Goal: Task Accomplishment & Management: Manage account settings

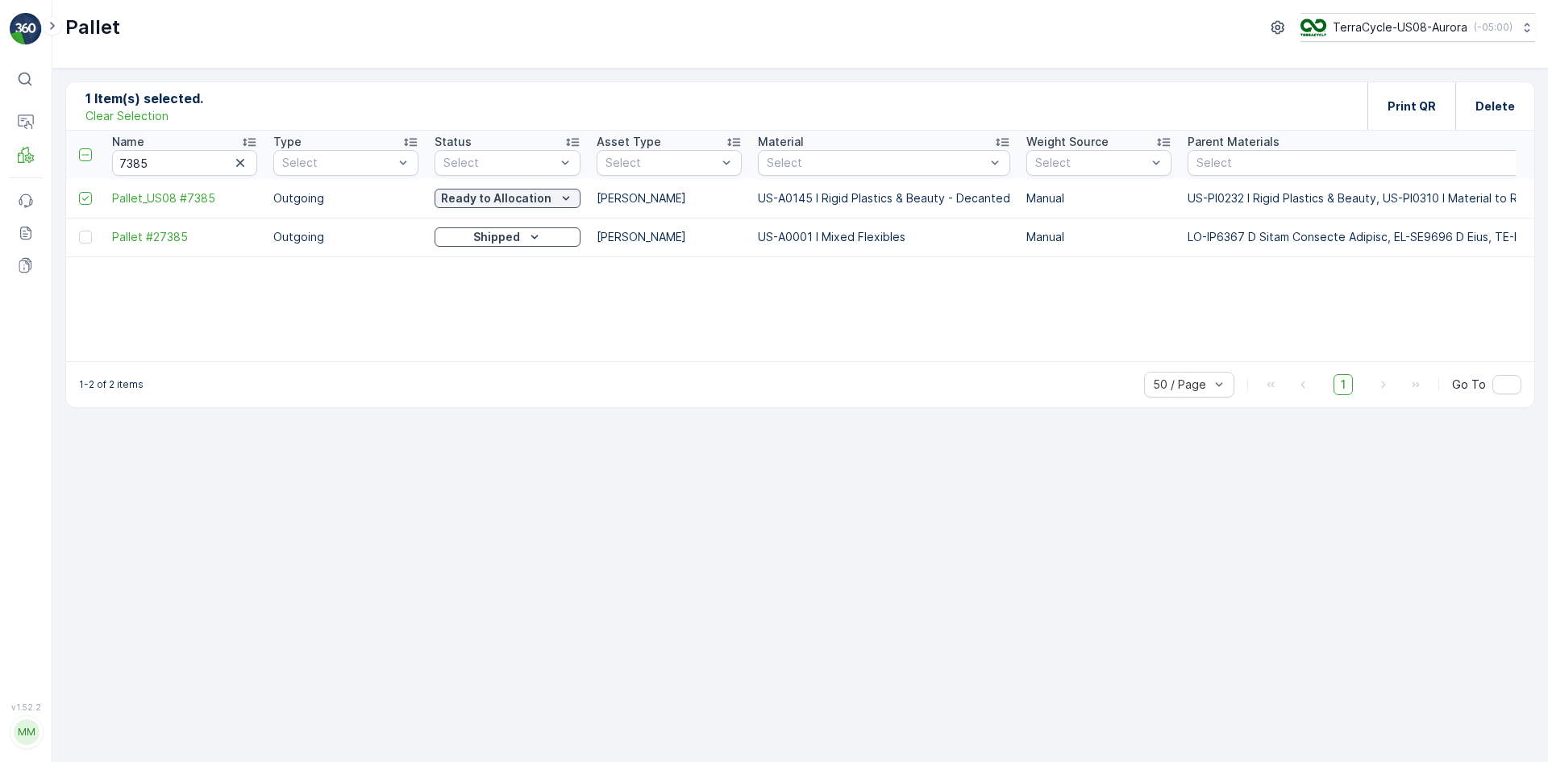
click at [153, 112] on p "Clear Selection" at bounding box center [126, 116] width 83 height 16
click at [242, 158] on icon "button" at bounding box center [240, 163] width 16 height 16
drag, startPoint x: 191, startPoint y: 168, endPoint x: 167, endPoint y: 161, distance: 25.0
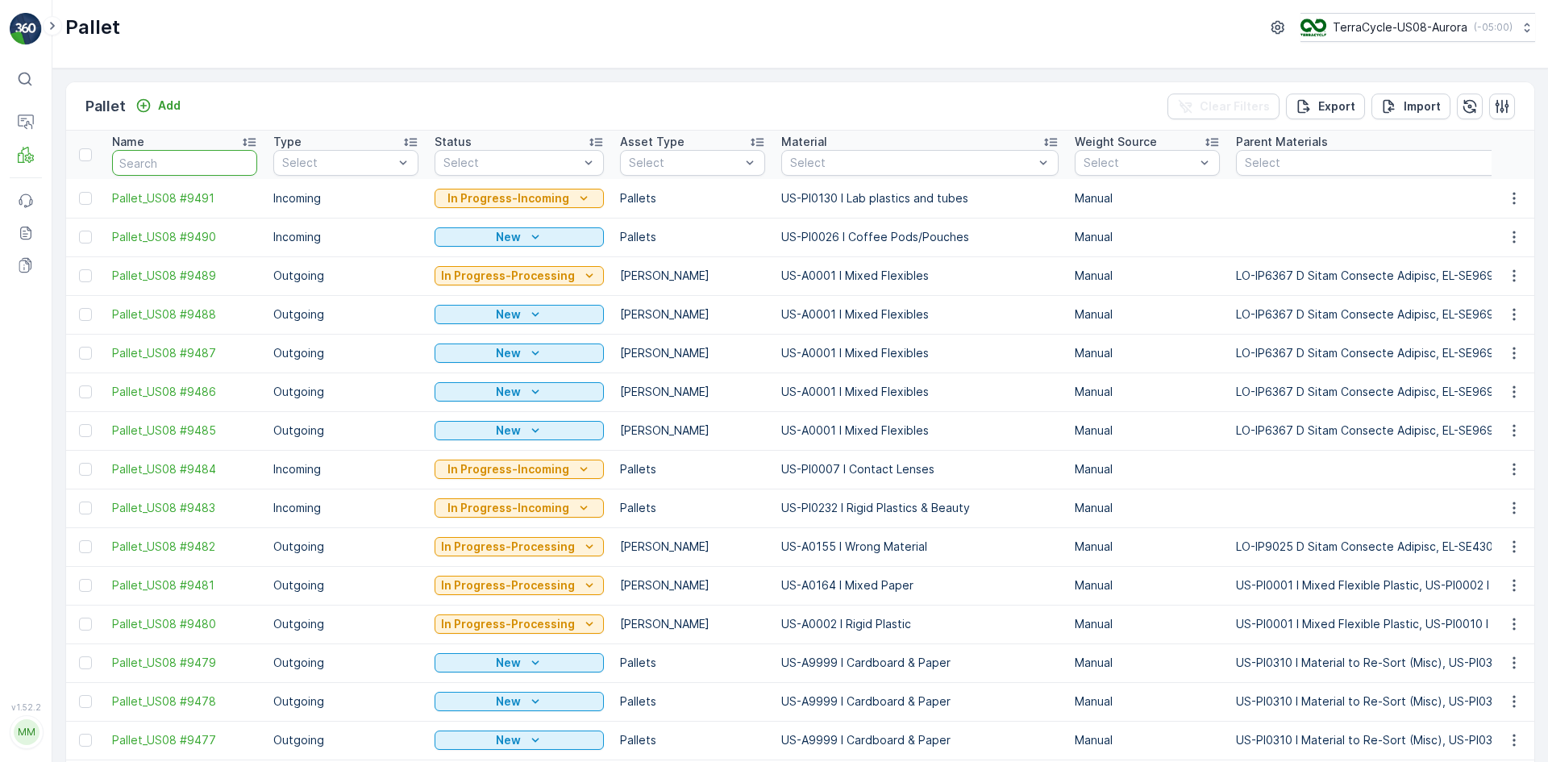
paste input "SO64442"
type input "SO64442"
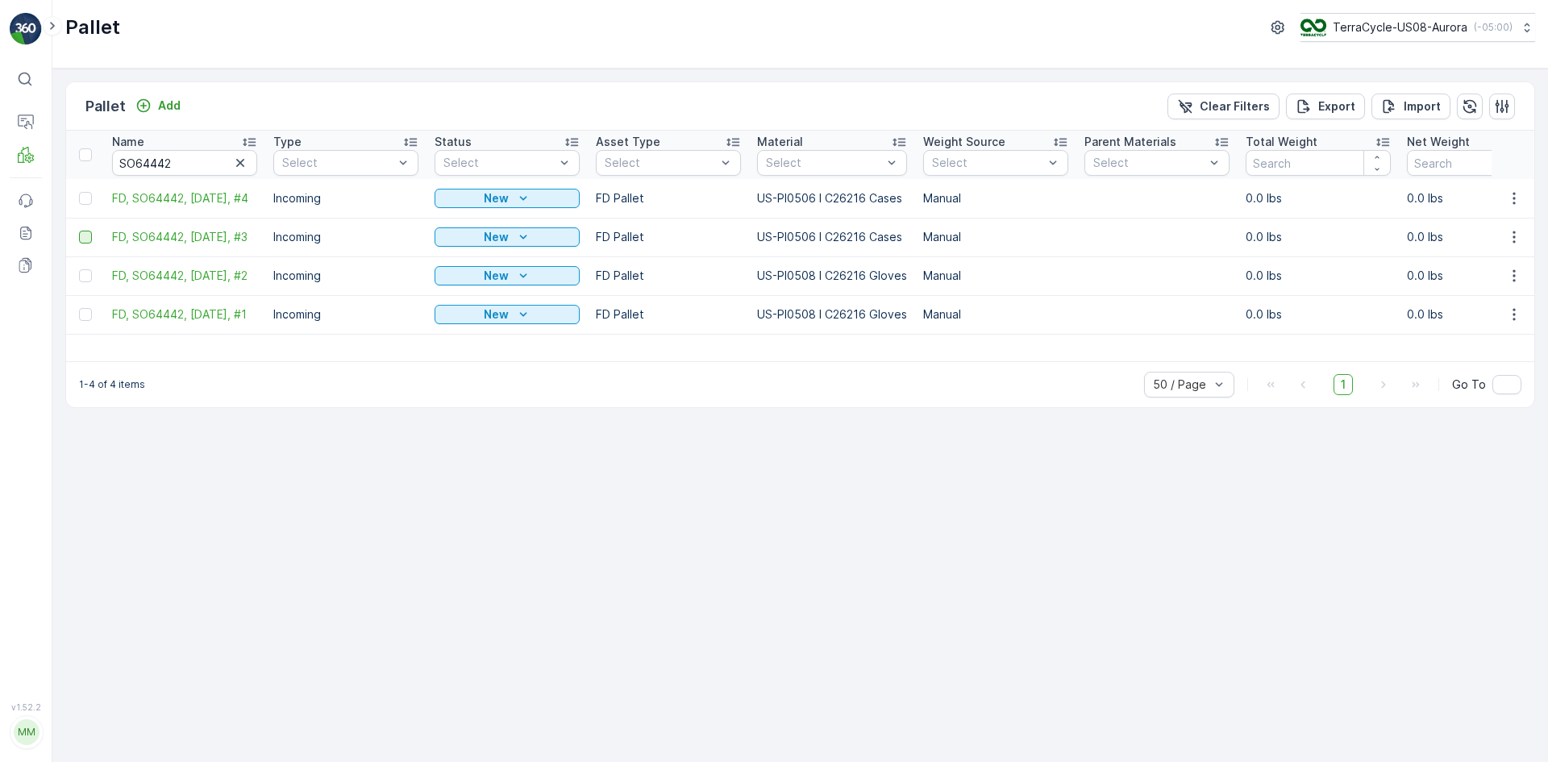
click at [88, 233] on div at bounding box center [85, 237] width 13 height 13
click at [79, 231] on input "checkbox" at bounding box center [79, 231] width 0 height 0
click at [86, 270] on div at bounding box center [85, 275] width 13 height 13
click at [79, 269] on input "checkbox" at bounding box center [79, 269] width 0 height 0
click at [87, 302] on td at bounding box center [85, 314] width 38 height 39
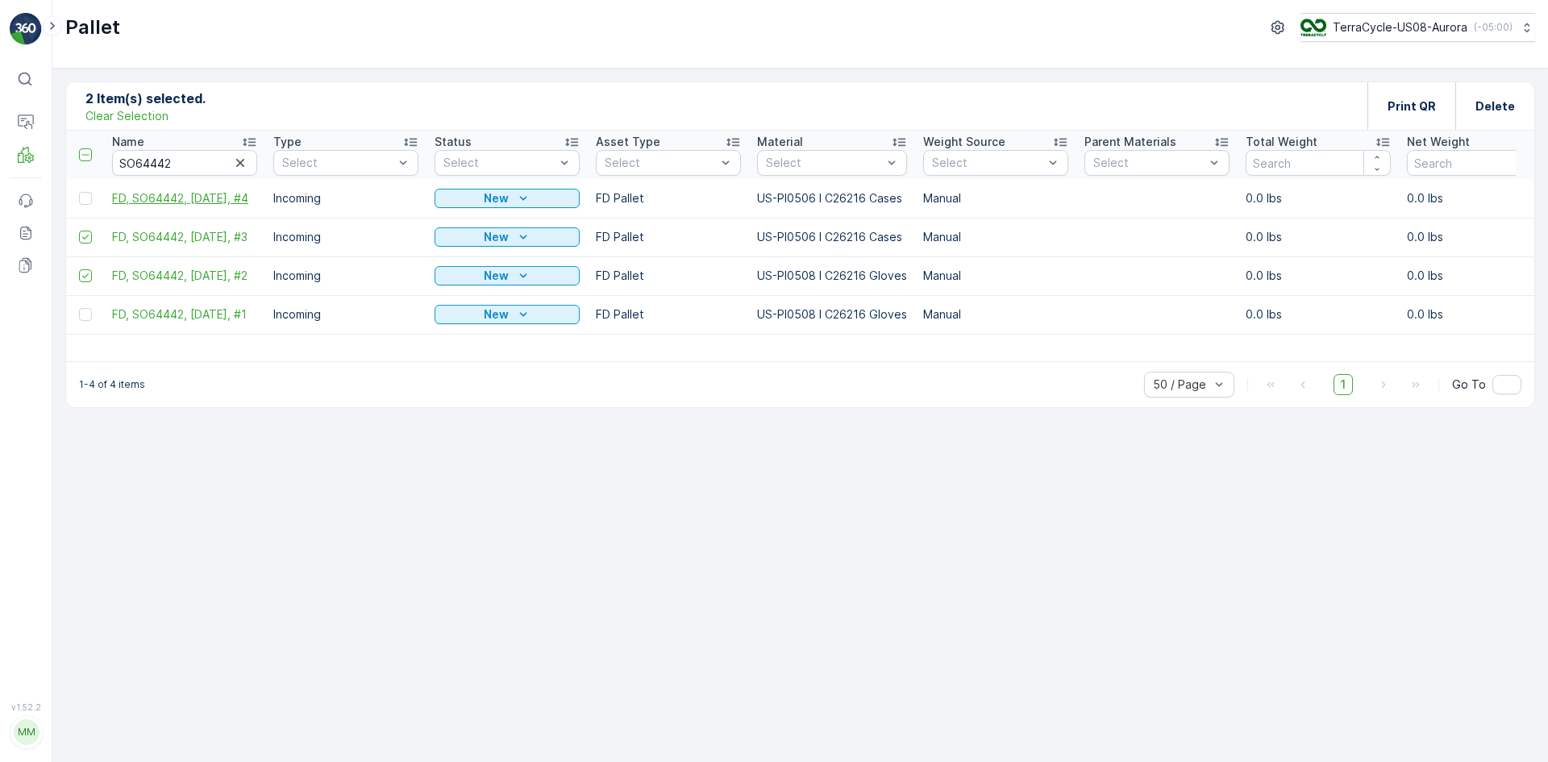
drag, startPoint x: 89, startPoint y: 194, endPoint x: 132, endPoint y: 198, distance: 42.9
click at [89, 193] on div at bounding box center [85, 198] width 13 height 13
click at [79, 192] on input "checkbox" at bounding box center [79, 192] width 0 height 0
click at [1414, 109] on p "Print QR" at bounding box center [1411, 106] width 48 height 16
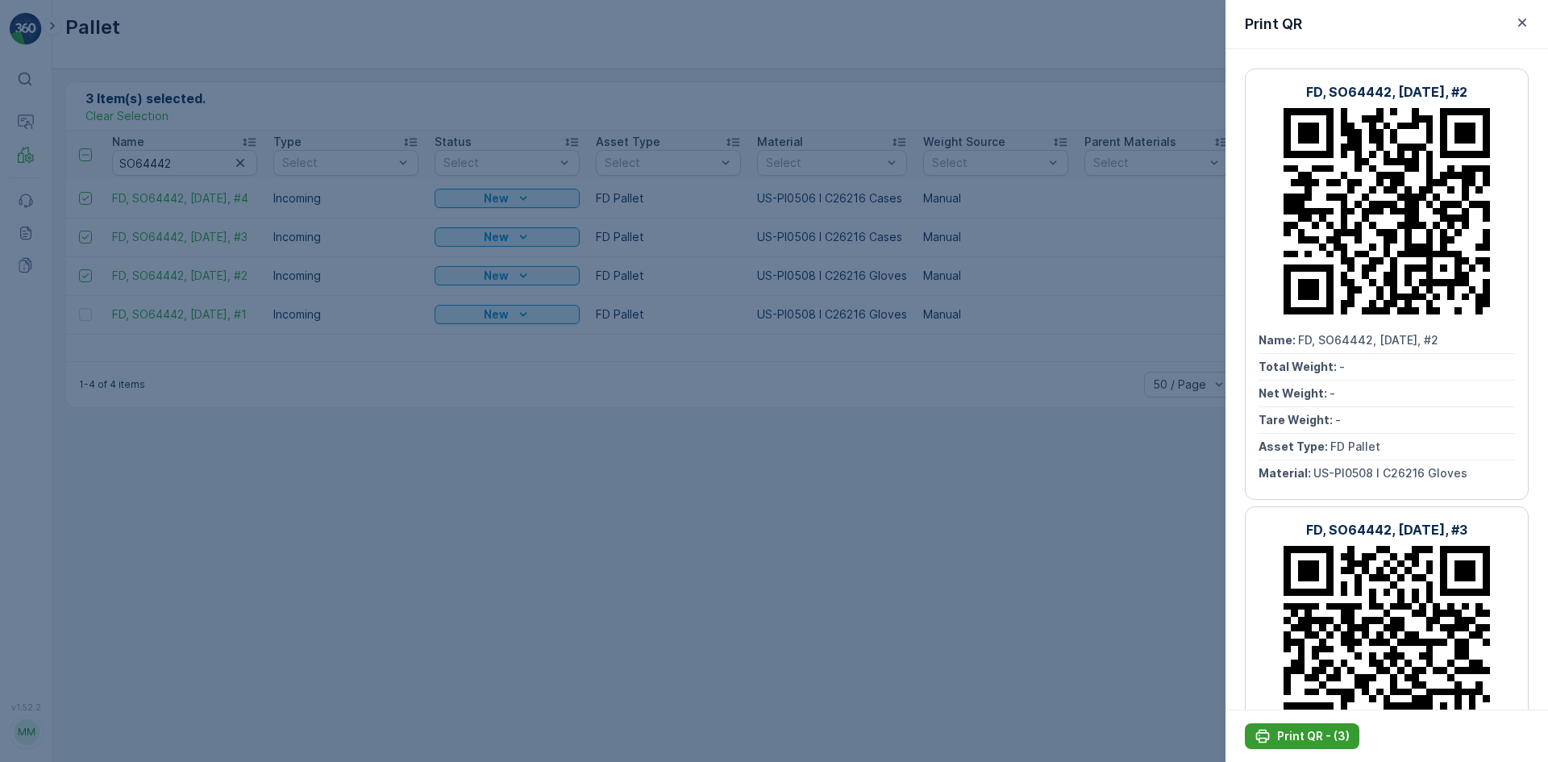
click at [1303, 731] on p "Print QR - (3)" at bounding box center [1313, 736] width 73 height 16
click at [605, 192] on div at bounding box center [774, 381] width 1548 height 762
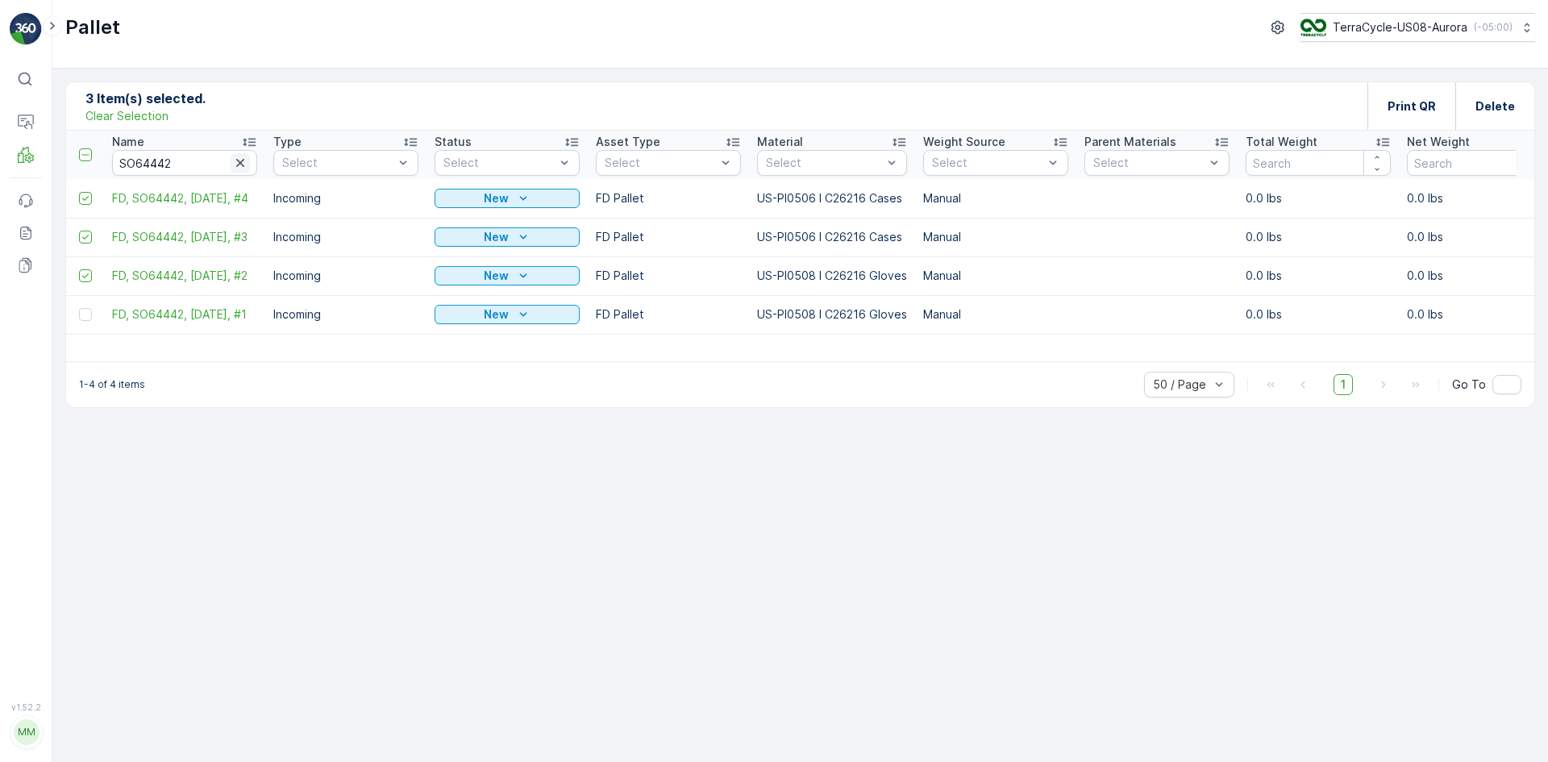
click at [237, 155] on icon "button" at bounding box center [240, 163] width 16 height 16
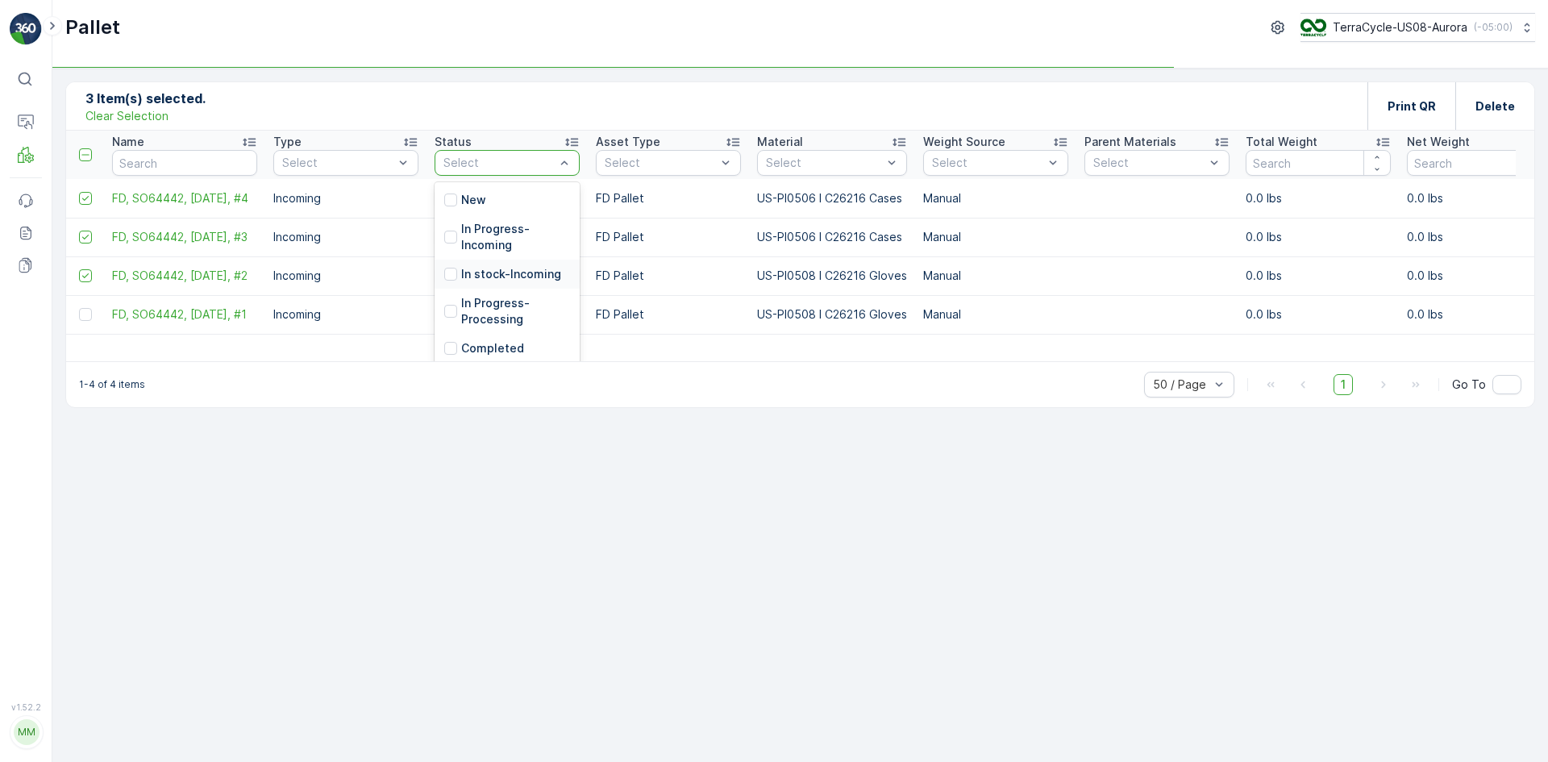
click at [487, 275] on p "In stock-Incoming" at bounding box center [511, 274] width 100 height 16
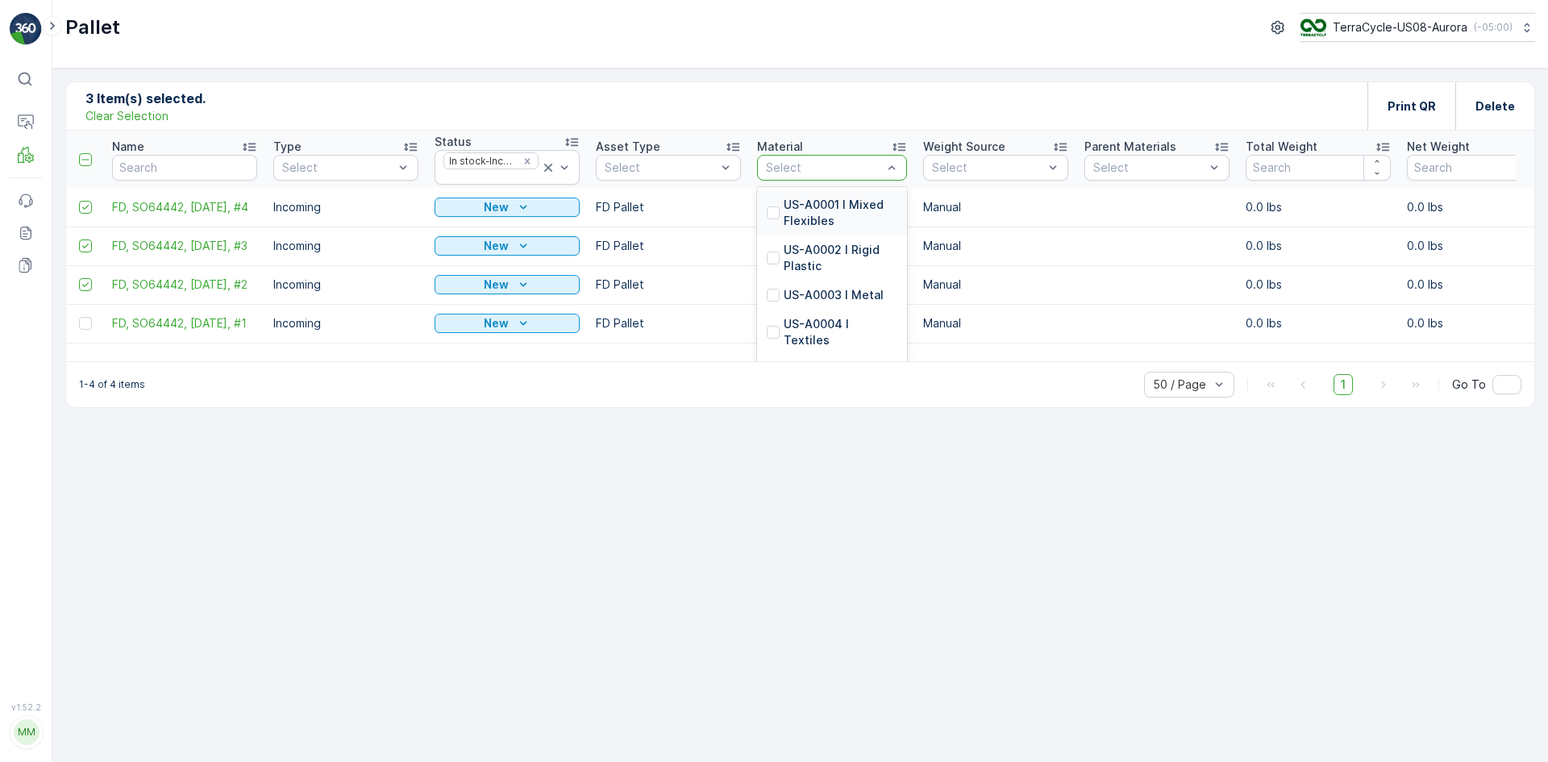
click at [826, 160] on div "Select" at bounding box center [823, 168] width 119 height 16
click at [826, 161] on div at bounding box center [823, 167] width 119 height 13
click at [770, 217] on div at bounding box center [773, 212] width 13 height 13
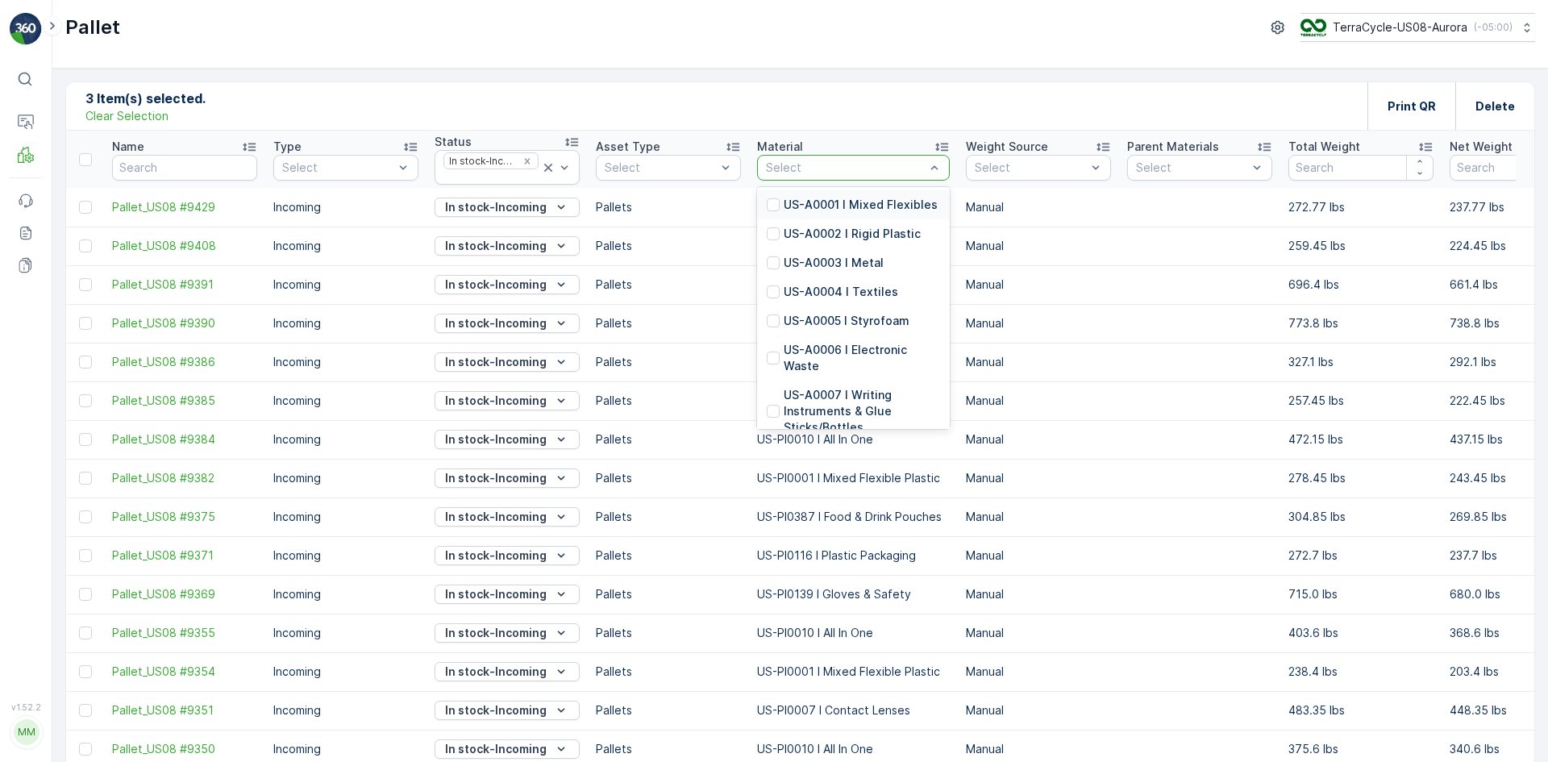
click at [822, 157] on div "Select" at bounding box center [853, 168] width 193 height 26
type input "0232"
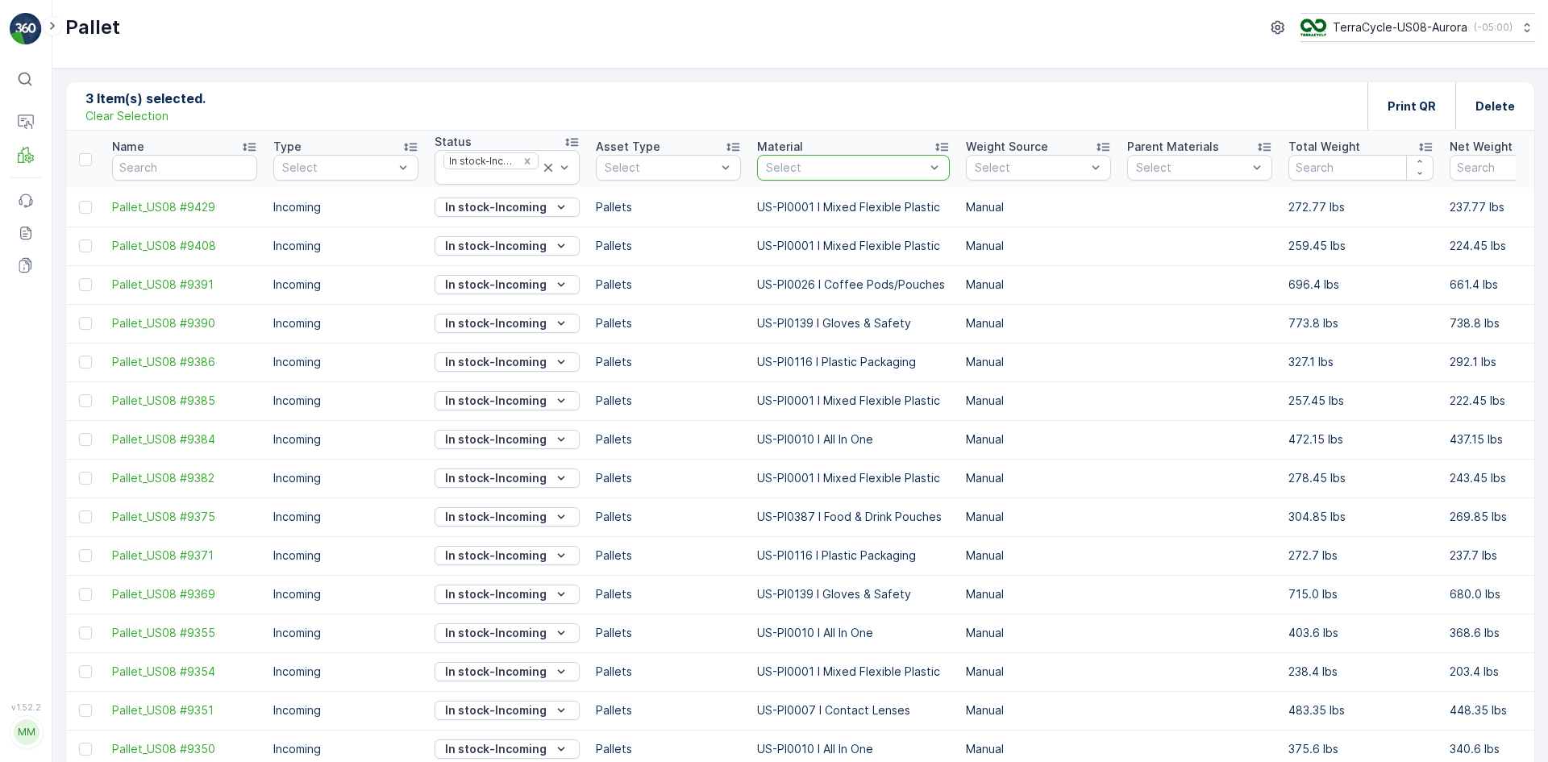
click at [841, 162] on div at bounding box center [845, 167] width 162 height 13
click at [775, 214] on div at bounding box center [773, 212] width 13 height 13
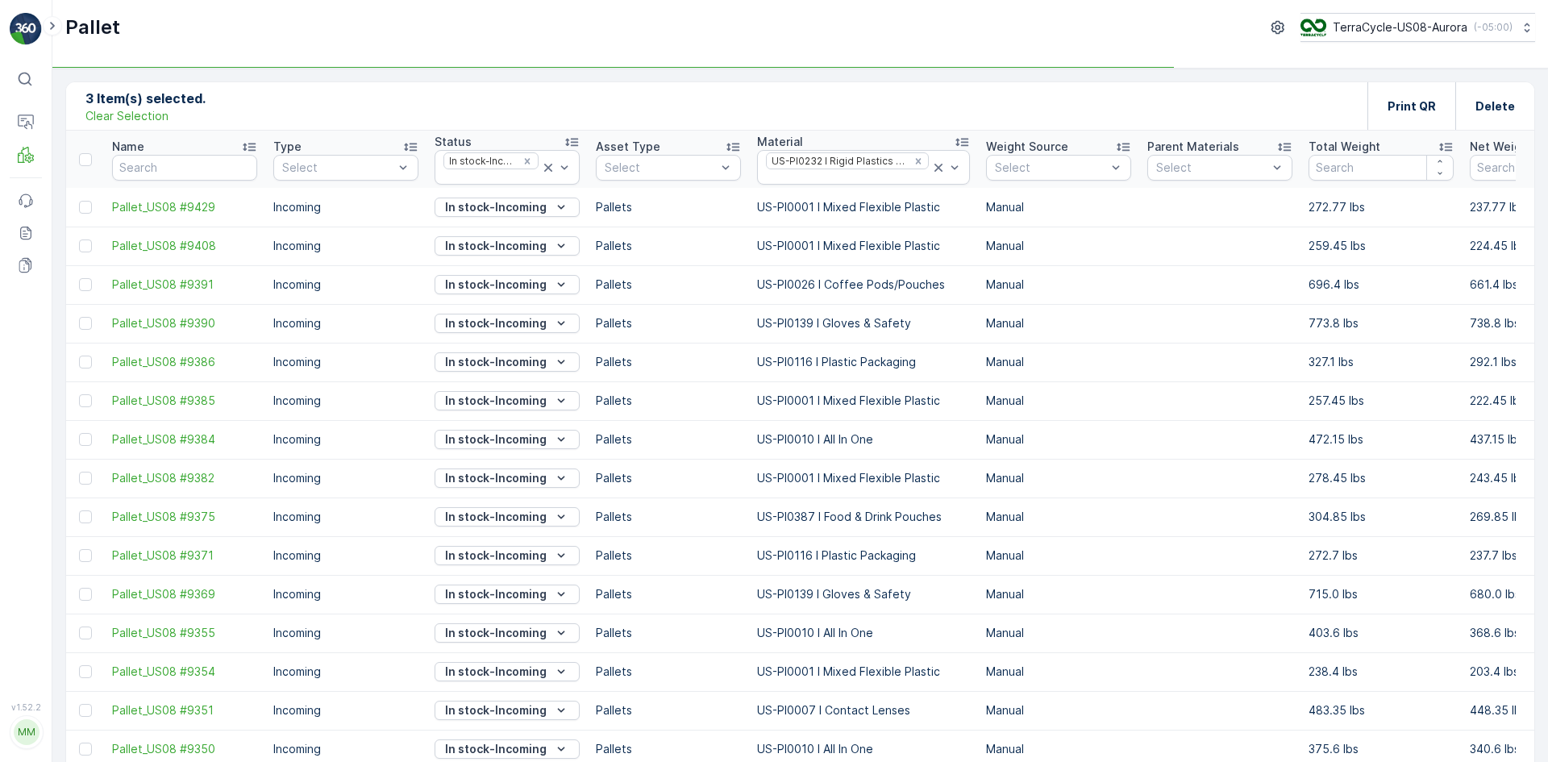
click at [132, 118] on p "Clear Selection" at bounding box center [126, 116] width 83 height 16
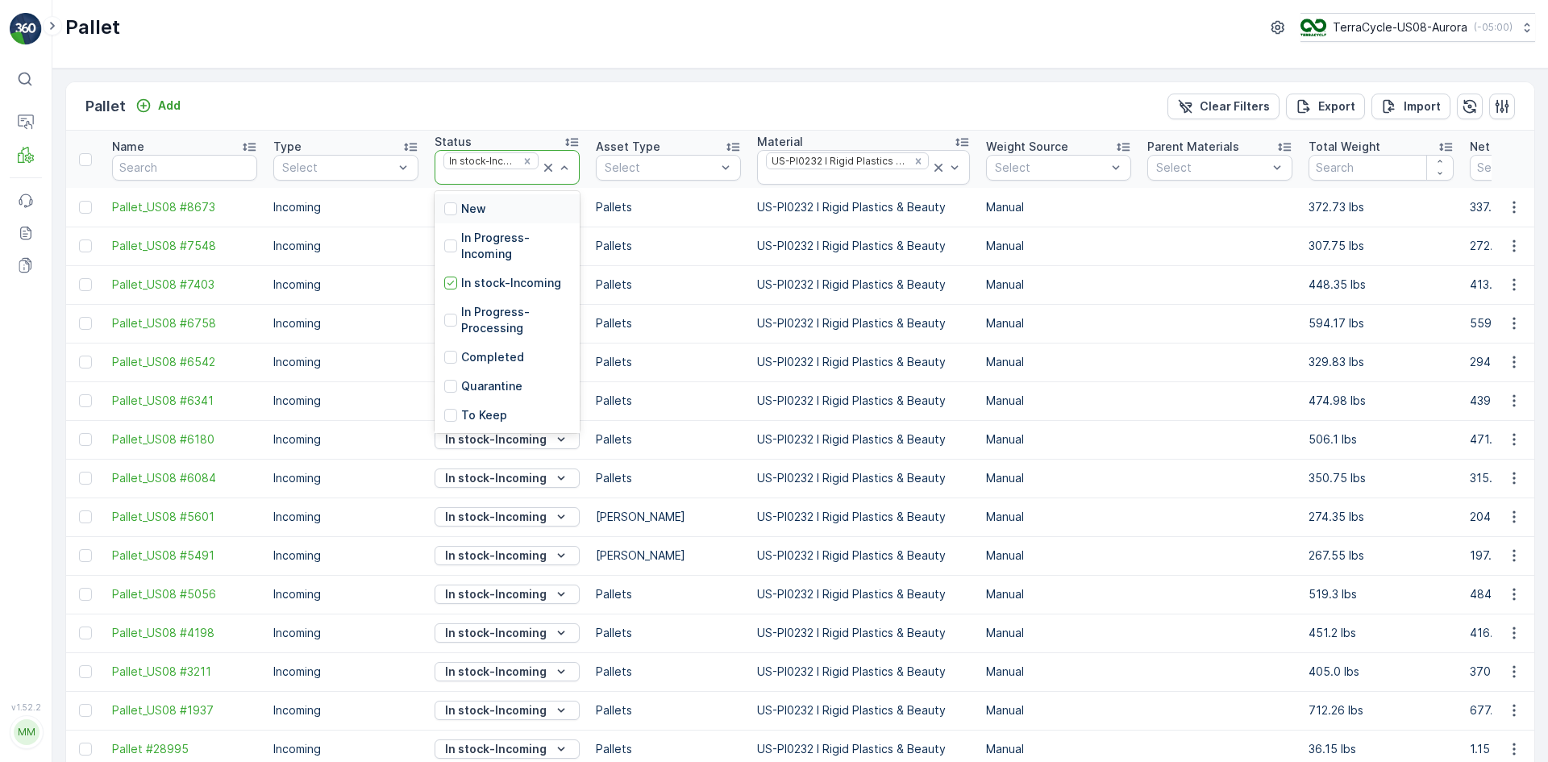
click at [551, 169] on icon at bounding box center [548, 168] width 8 height 8
click at [937, 167] on icon at bounding box center [938, 168] width 16 height 16
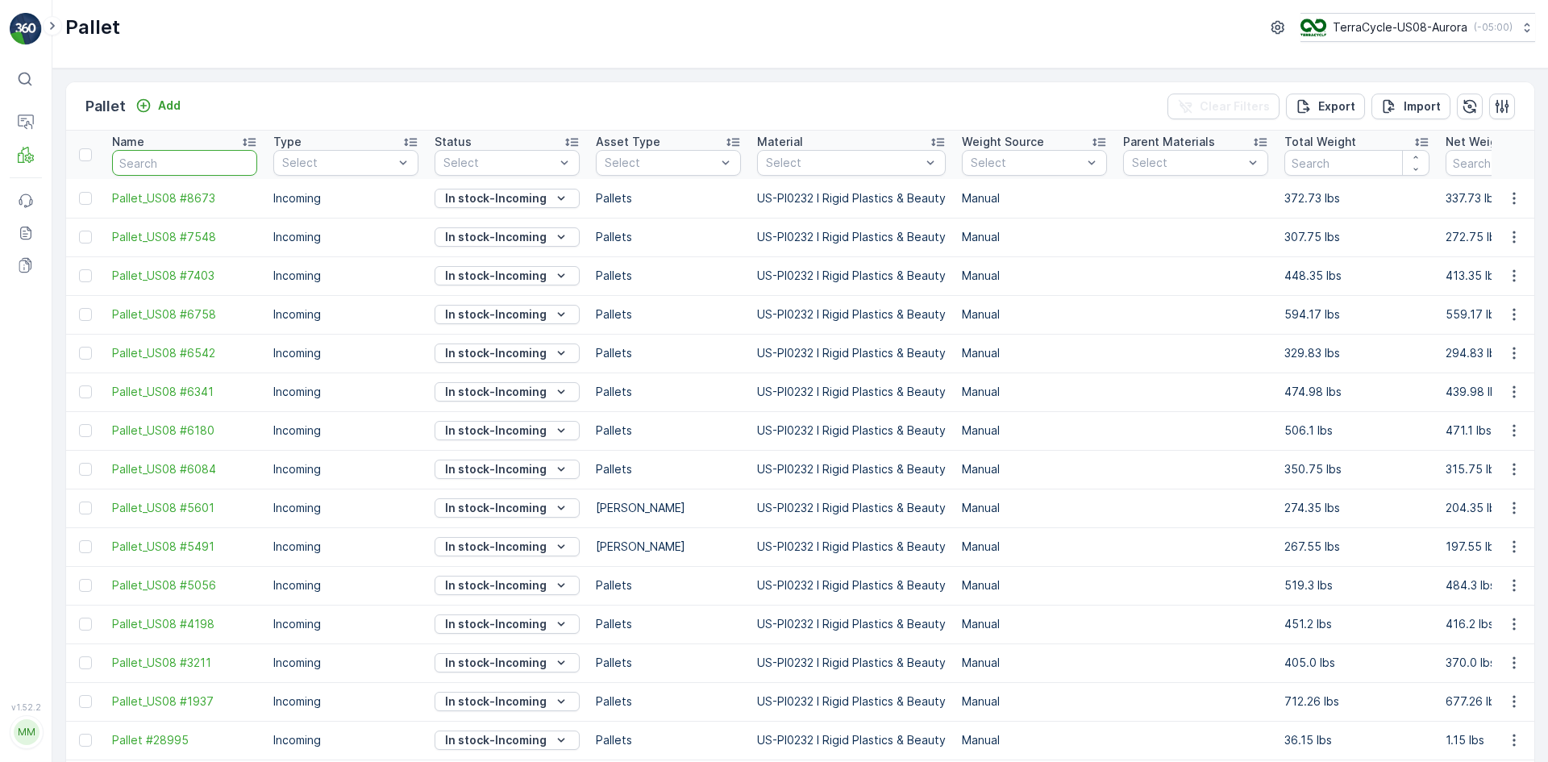
type input "SO64442"
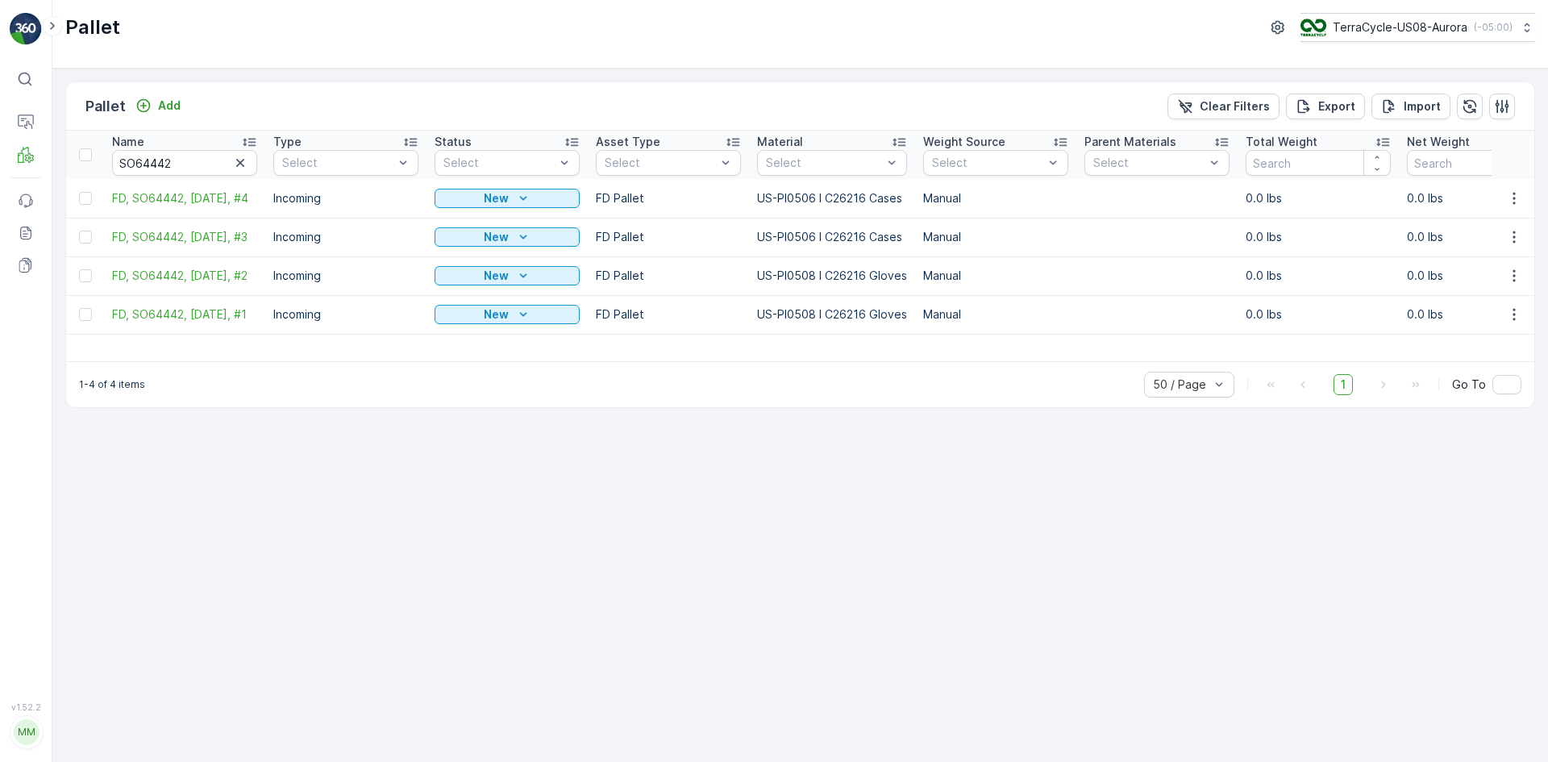
drag, startPoint x: 87, startPoint y: 317, endPoint x: 102, endPoint y: 316, distance: 14.5
click at [88, 317] on div at bounding box center [85, 314] width 13 height 13
click at [79, 308] on input "checkbox" at bounding box center [79, 308] width 0 height 0
click at [1441, 107] on div "Print QR" at bounding box center [1411, 106] width 88 height 48
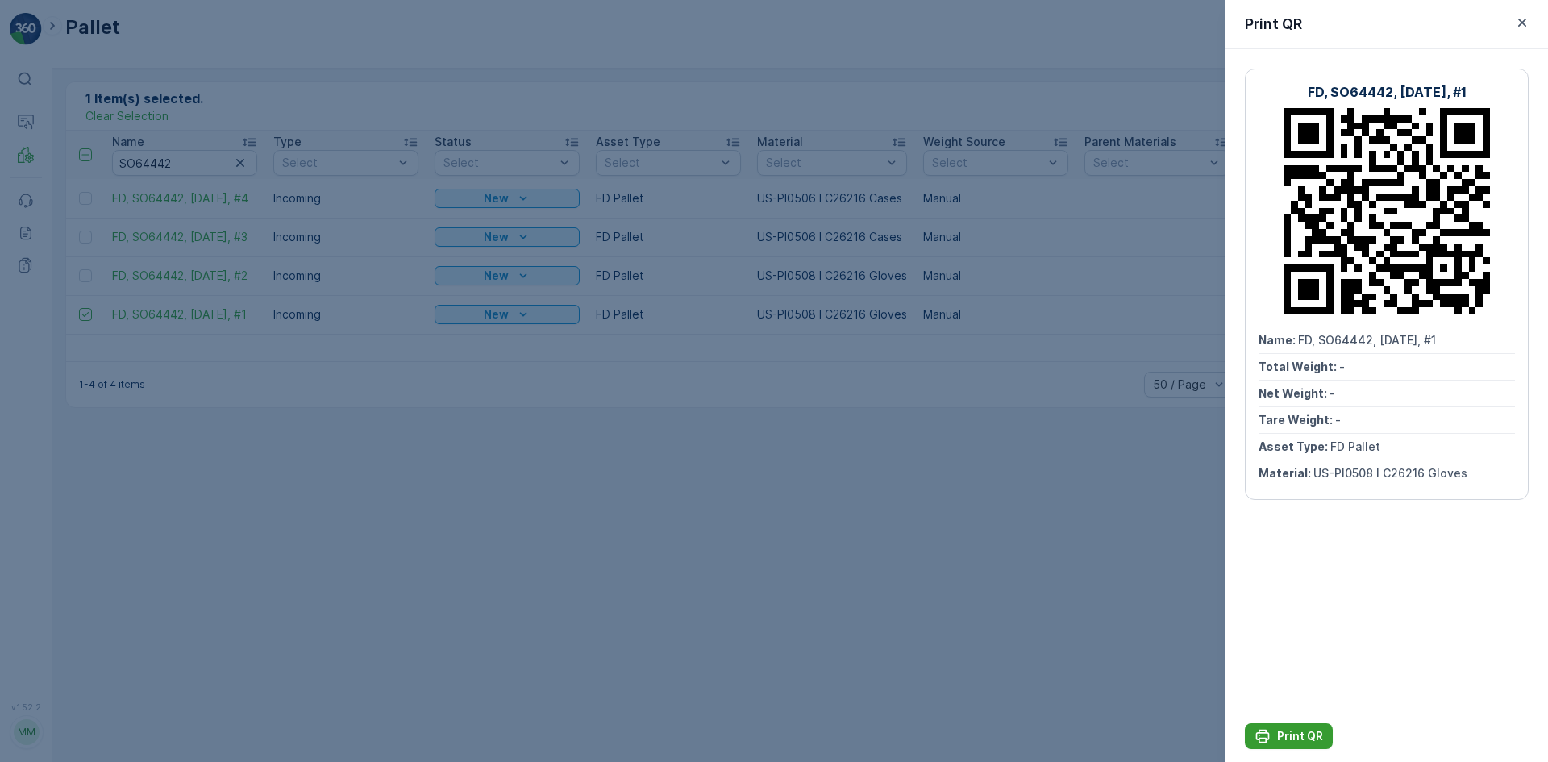
click at [1290, 724] on button "Print QR" at bounding box center [1289, 736] width 88 height 26
click at [848, 526] on div at bounding box center [774, 381] width 1548 height 762
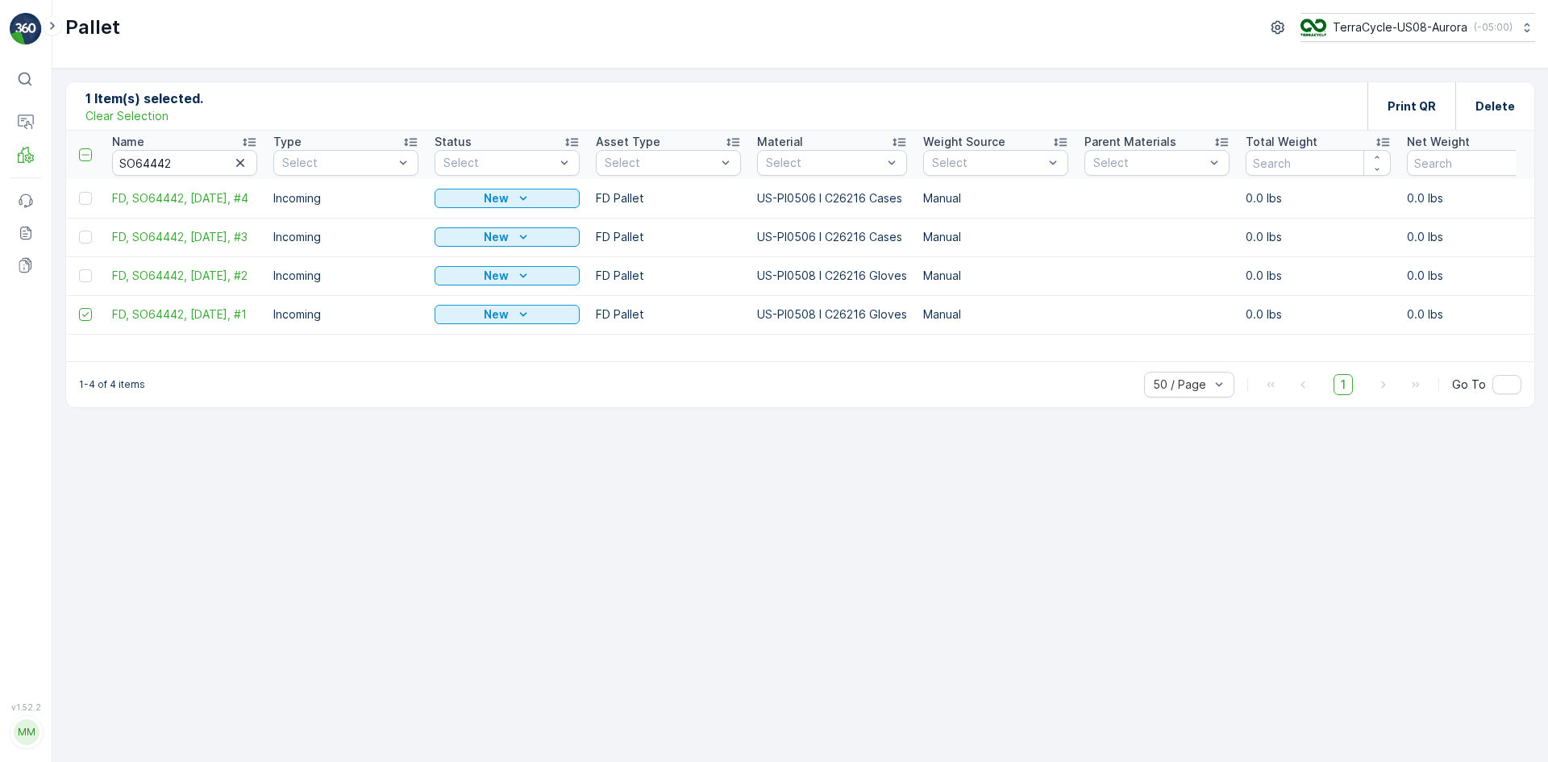
click at [141, 113] on p "Clear Selection" at bounding box center [126, 116] width 83 height 16
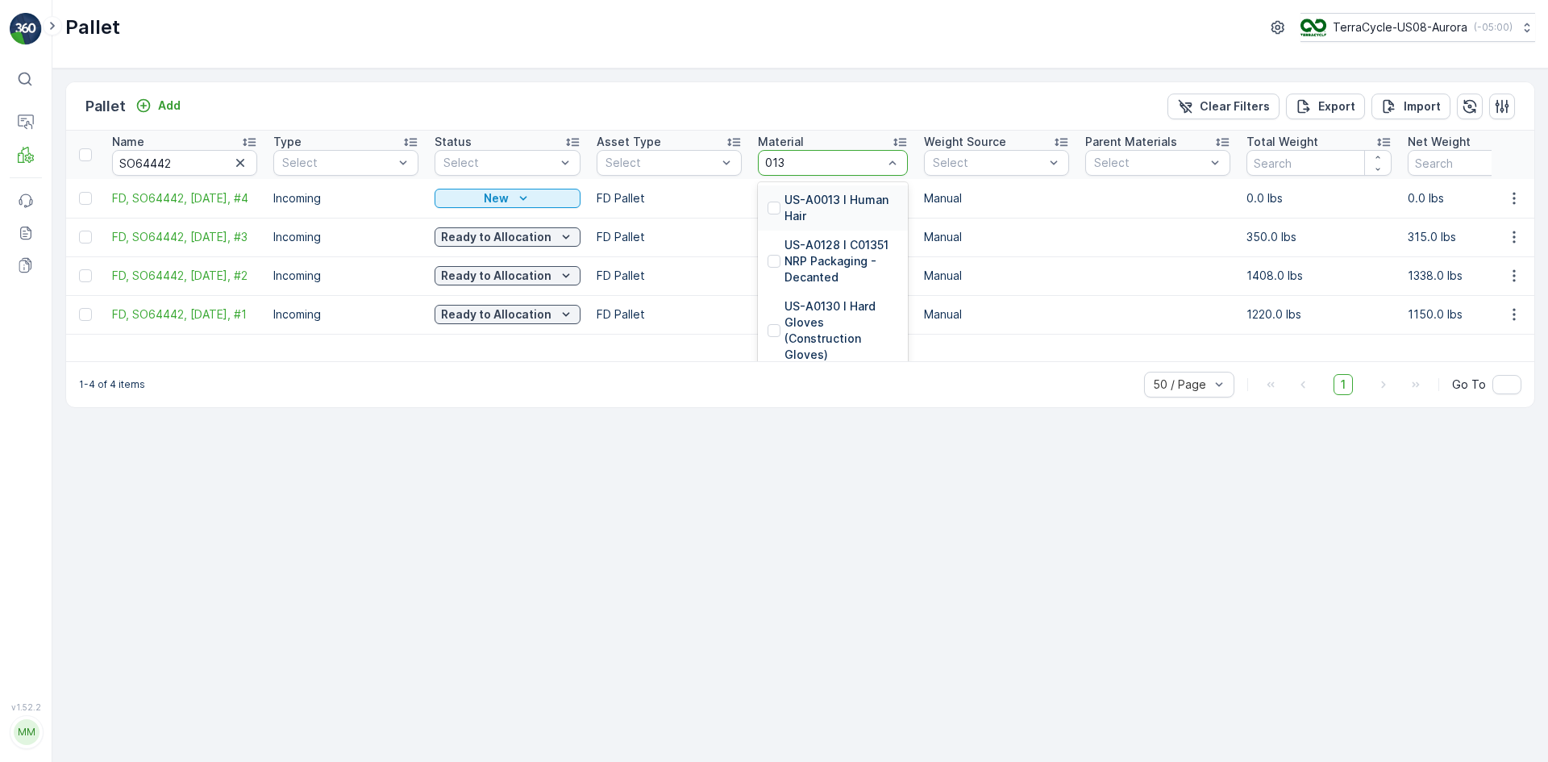
type input "0131"
click at [243, 160] on icon "button" at bounding box center [240, 163] width 8 height 8
type input "0131"
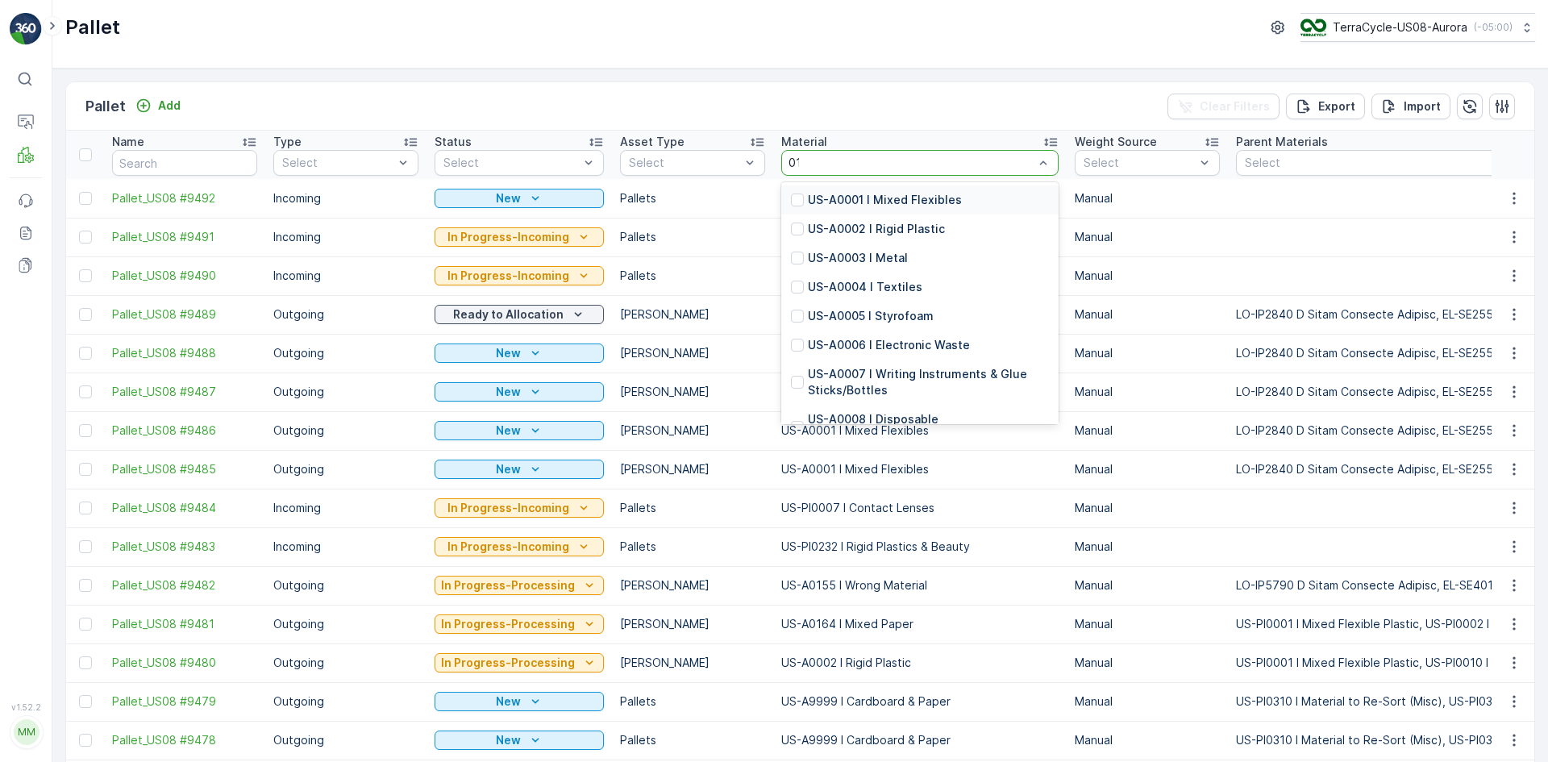
type input "0131"
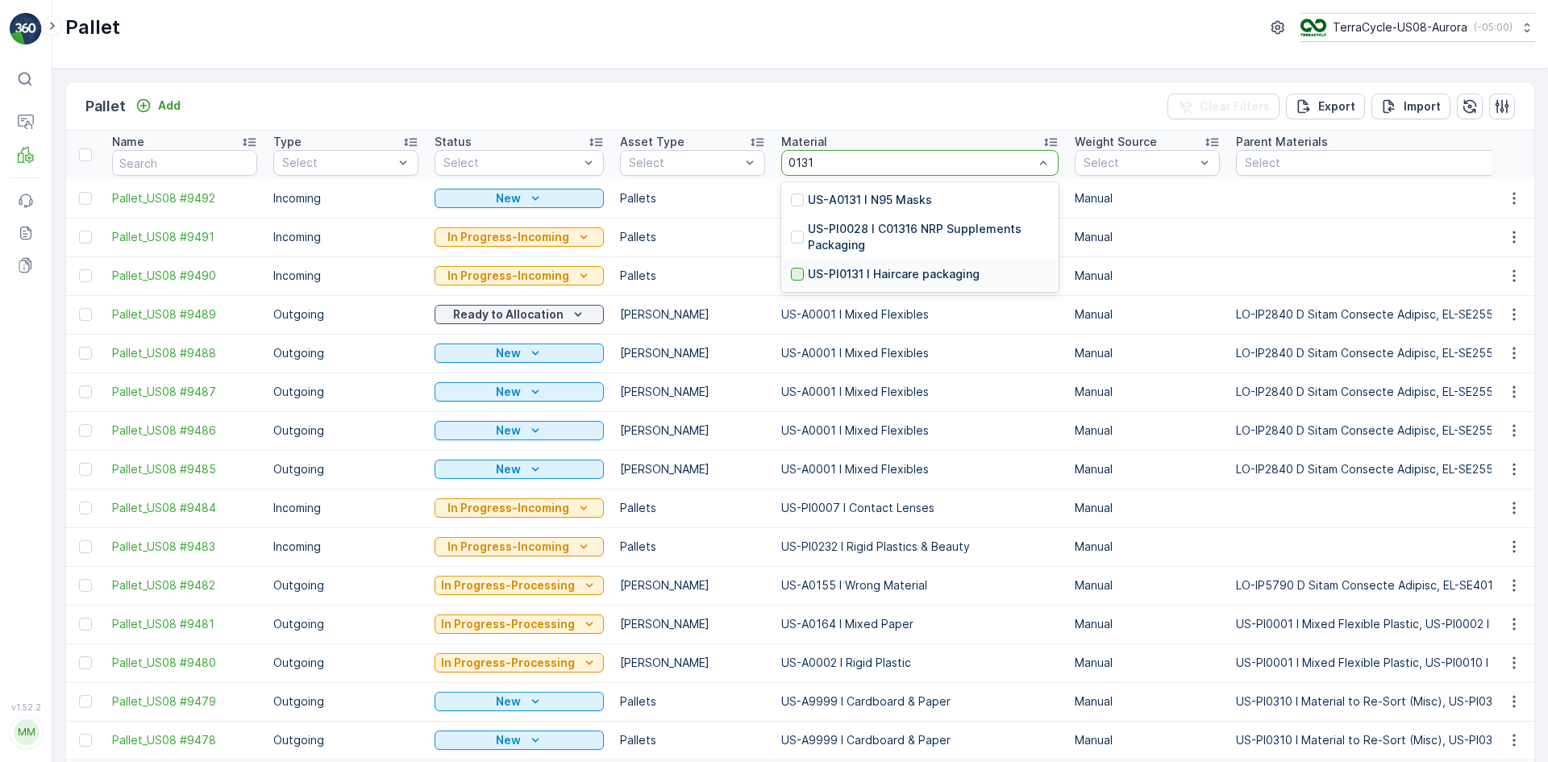
click at [791, 273] on div at bounding box center [797, 274] width 13 height 13
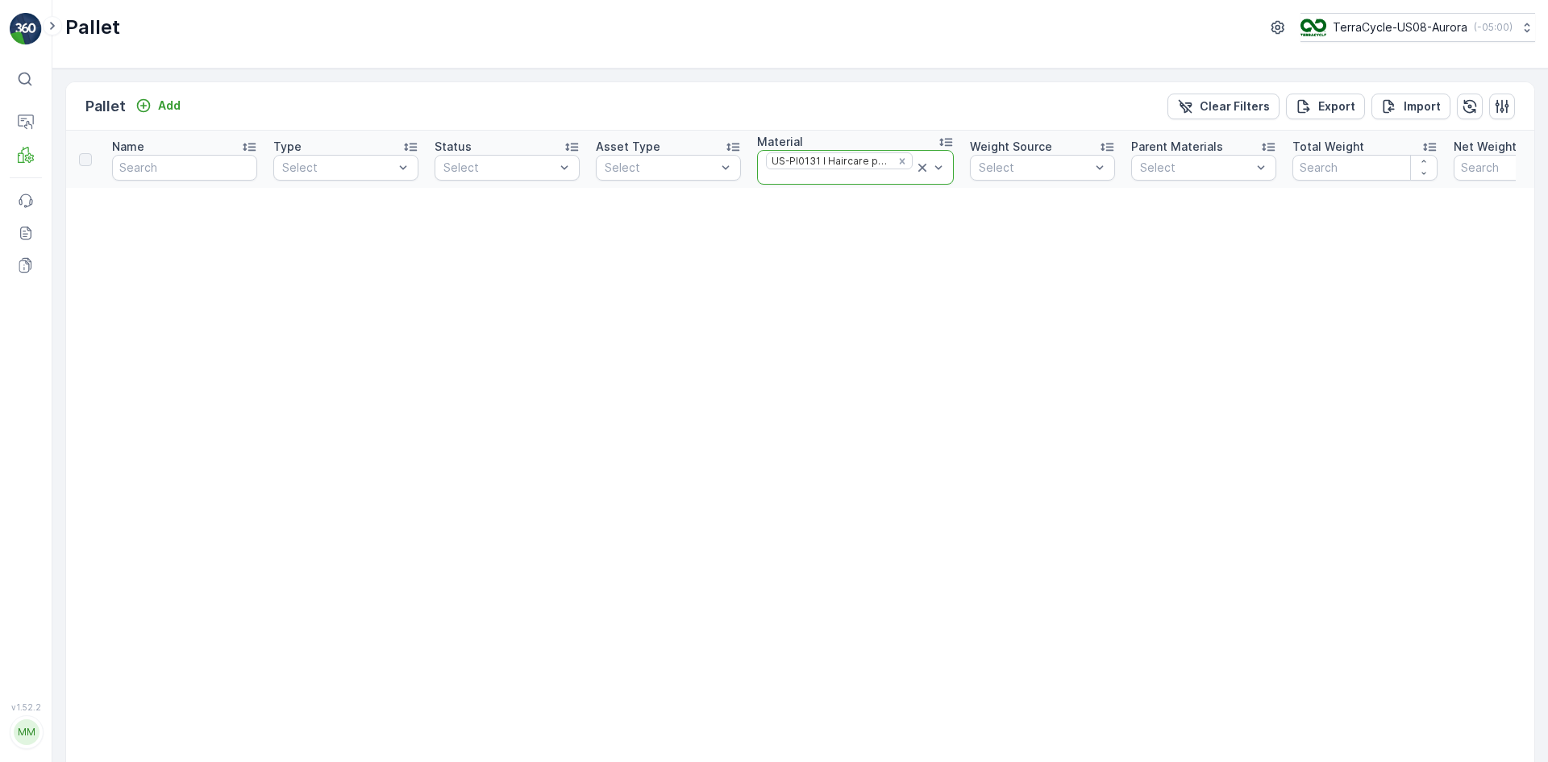
click at [918, 169] on icon at bounding box center [922, 168] width 8 height 8
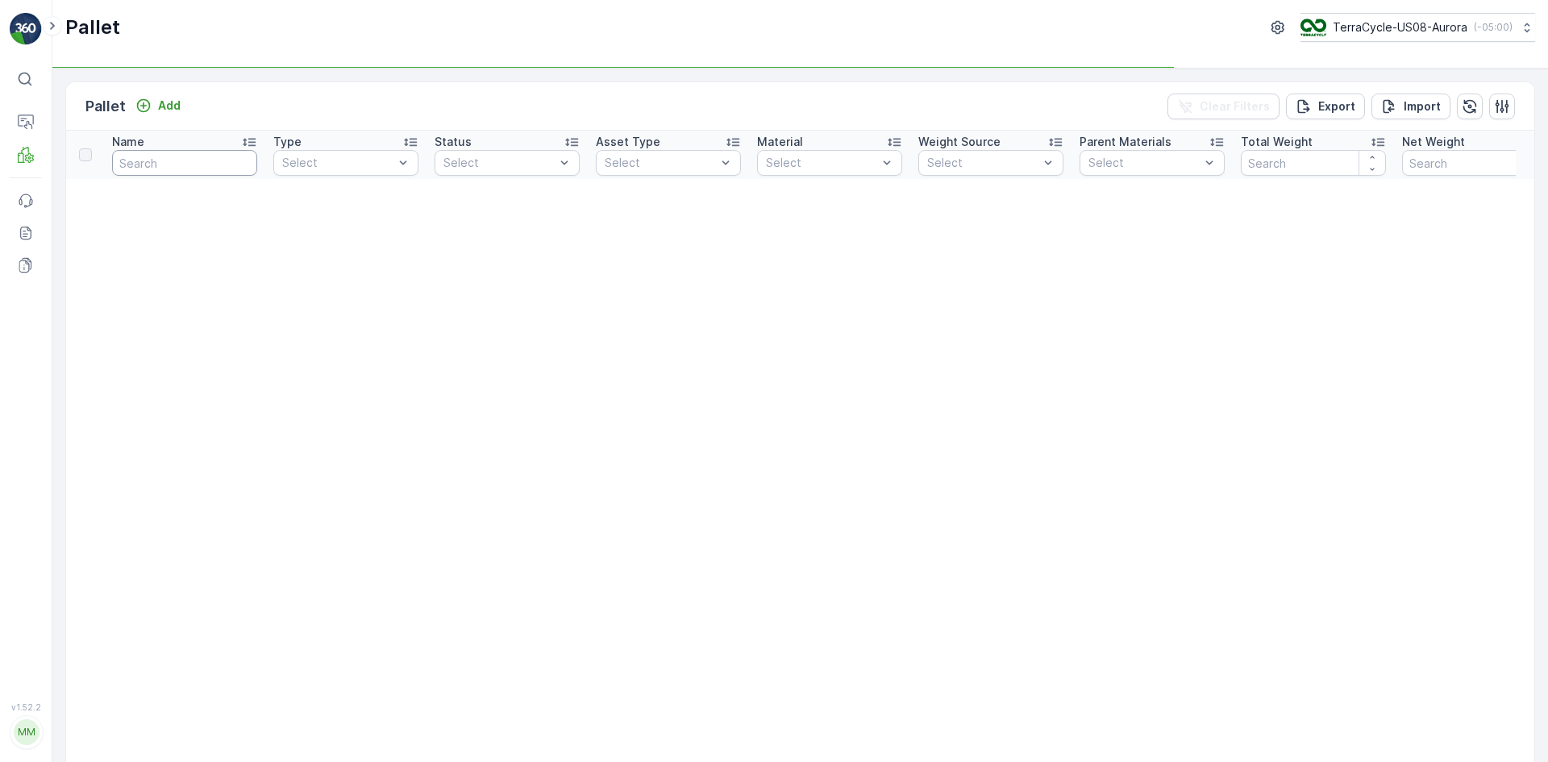
click at [178, 167] on input "text" at bounding box center [184, 163] width 145 height 26
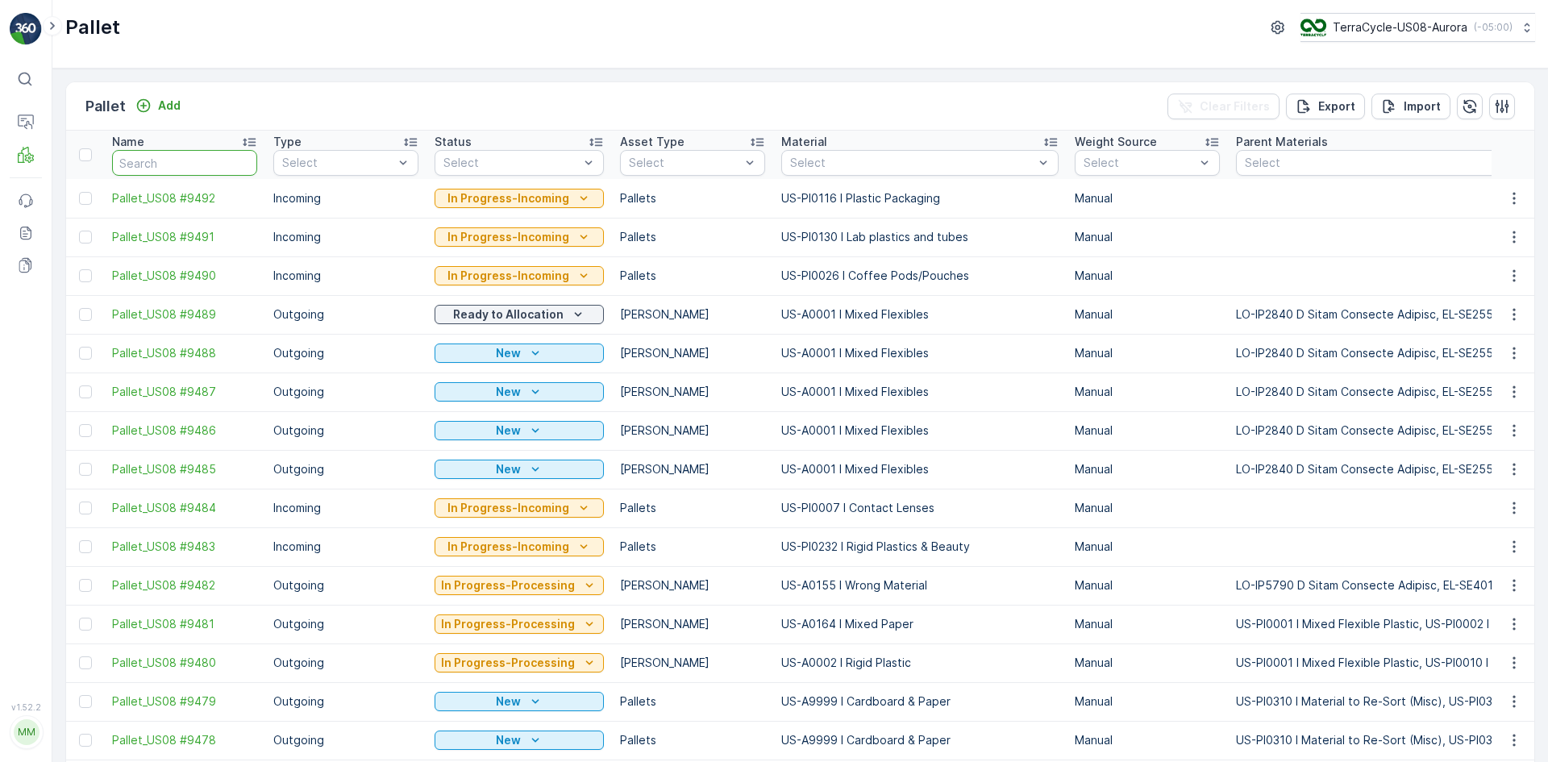
click at [202, 168] on input "text" at bounding box center [184, 163] width 145 height 26
type input "6542"
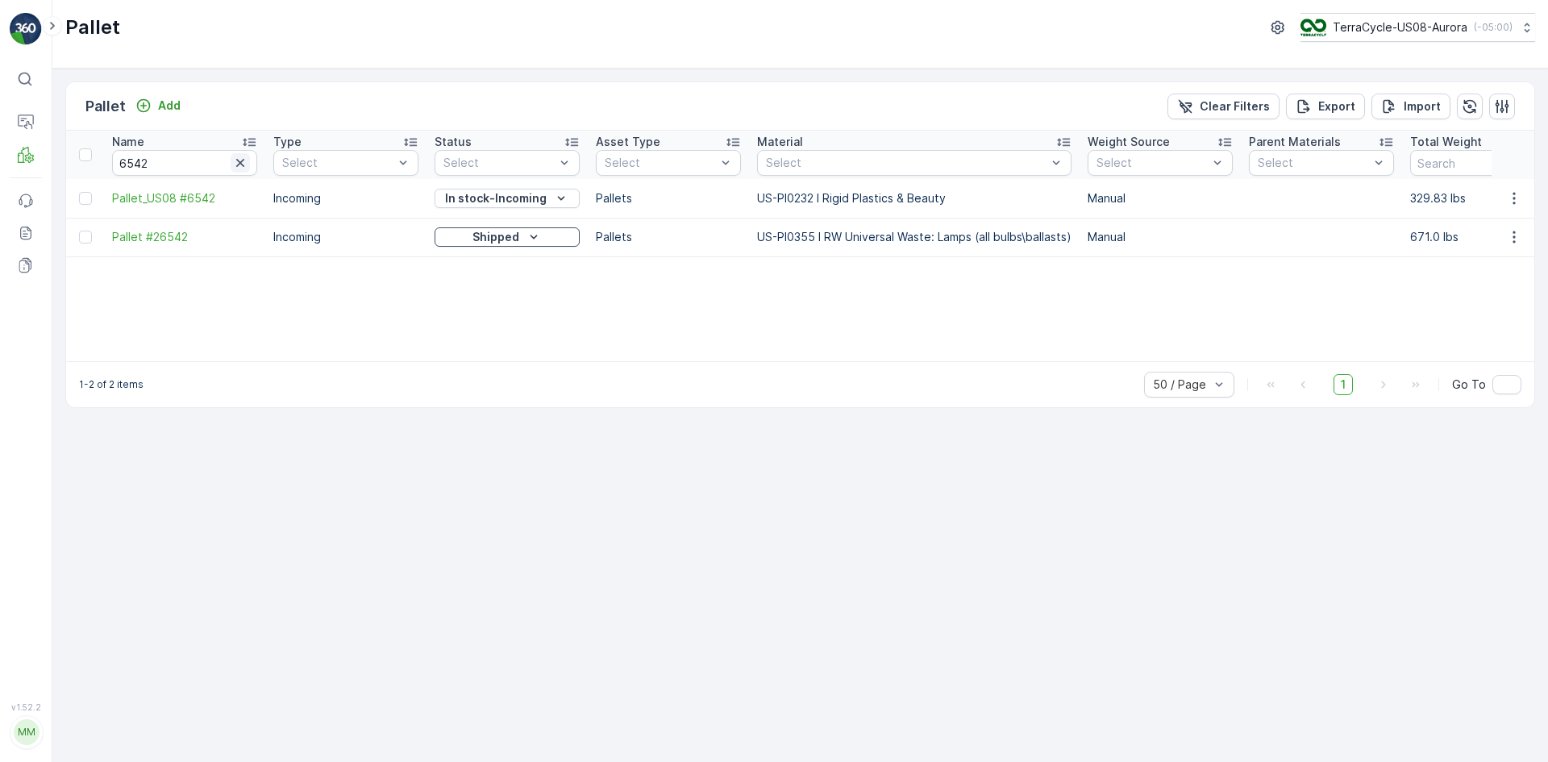
click at [247, 160] on icon "button" at bounding box center [240, 163] width 16 height 16
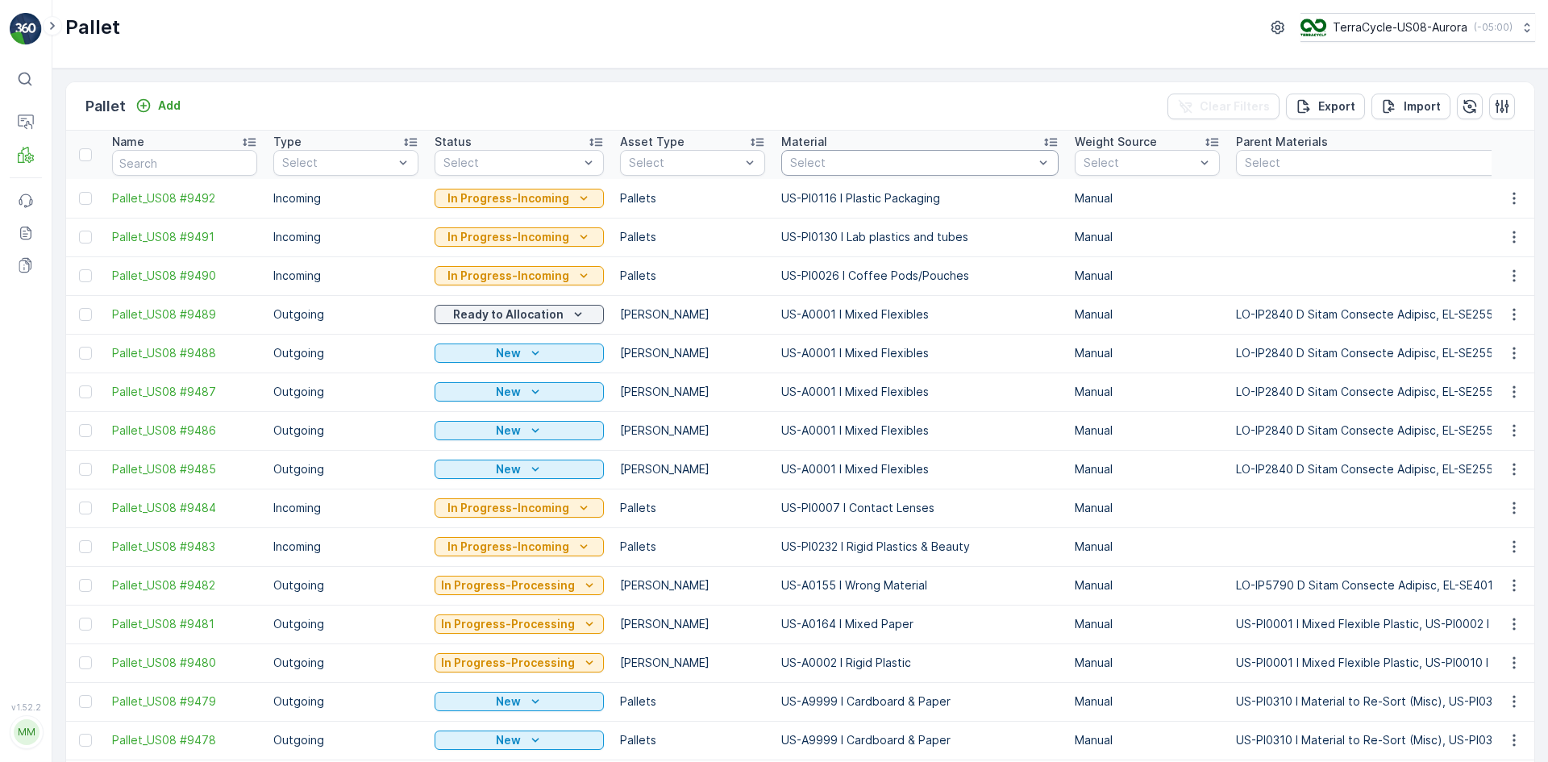
click at [839, 153] on div "Select" at bounding box center [919, 163] width 277 height 26
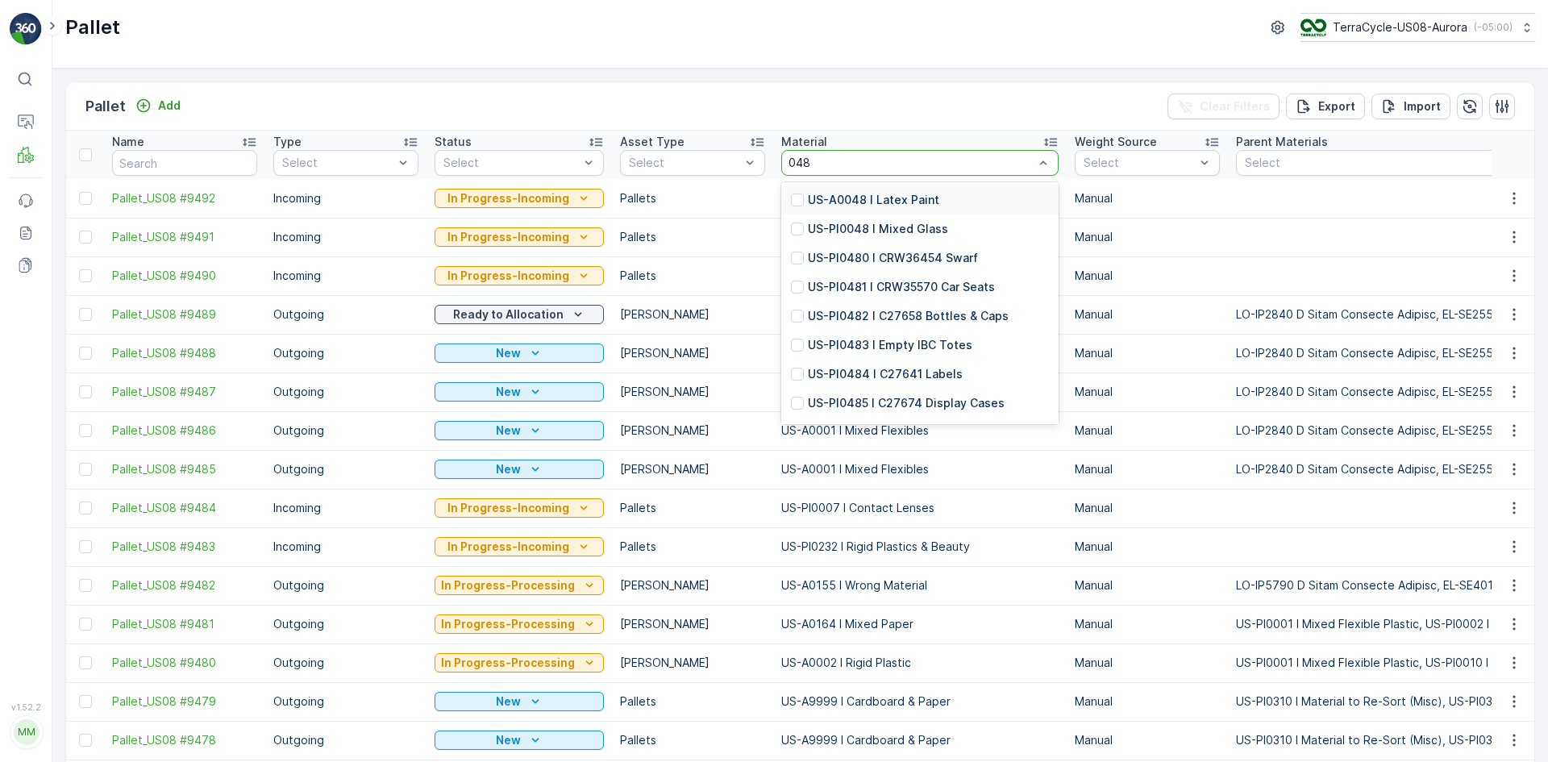
type input "0486"
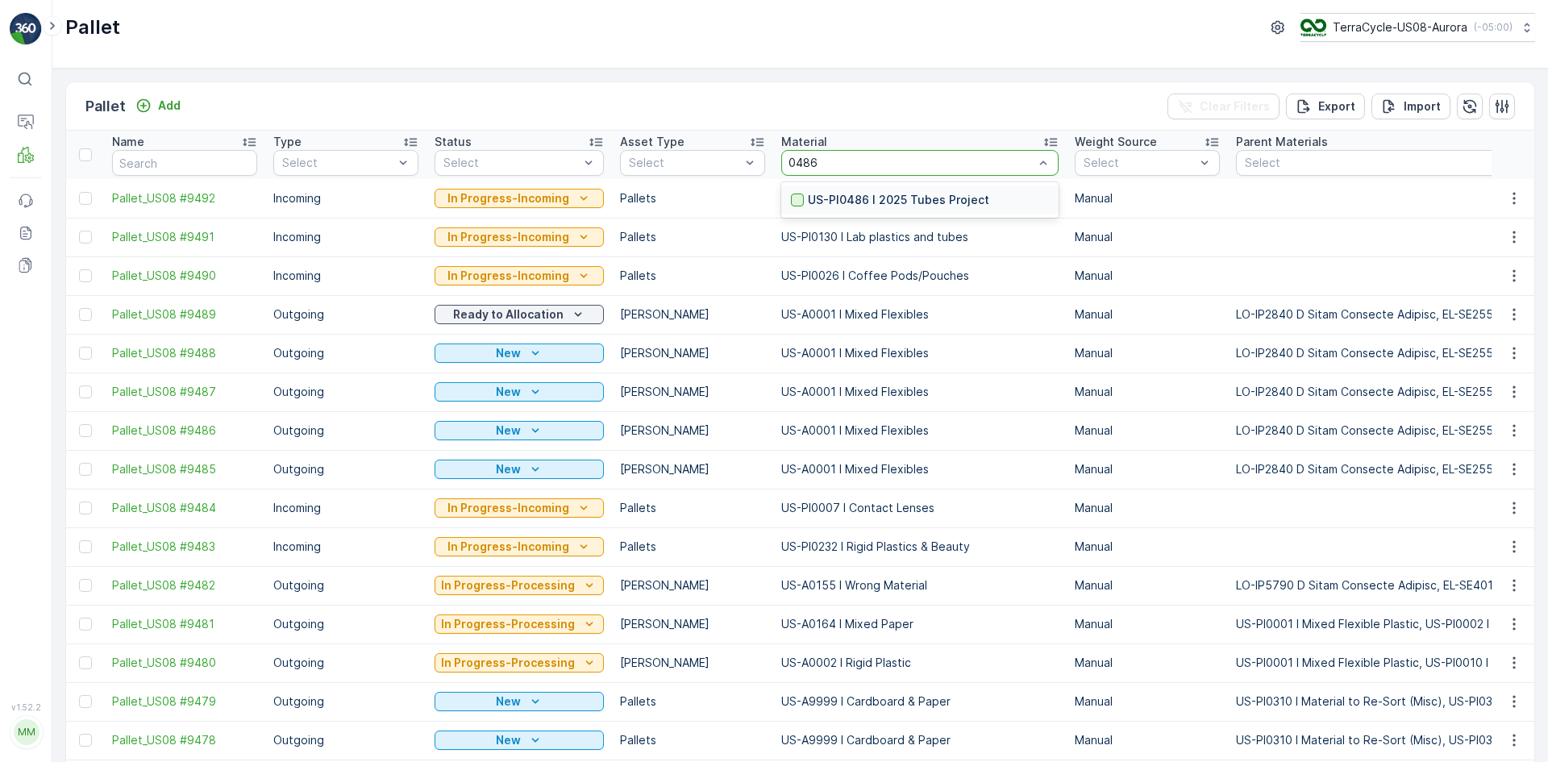
click at [791, 201] on div at bounding box center [797, 199] width 13 height 13
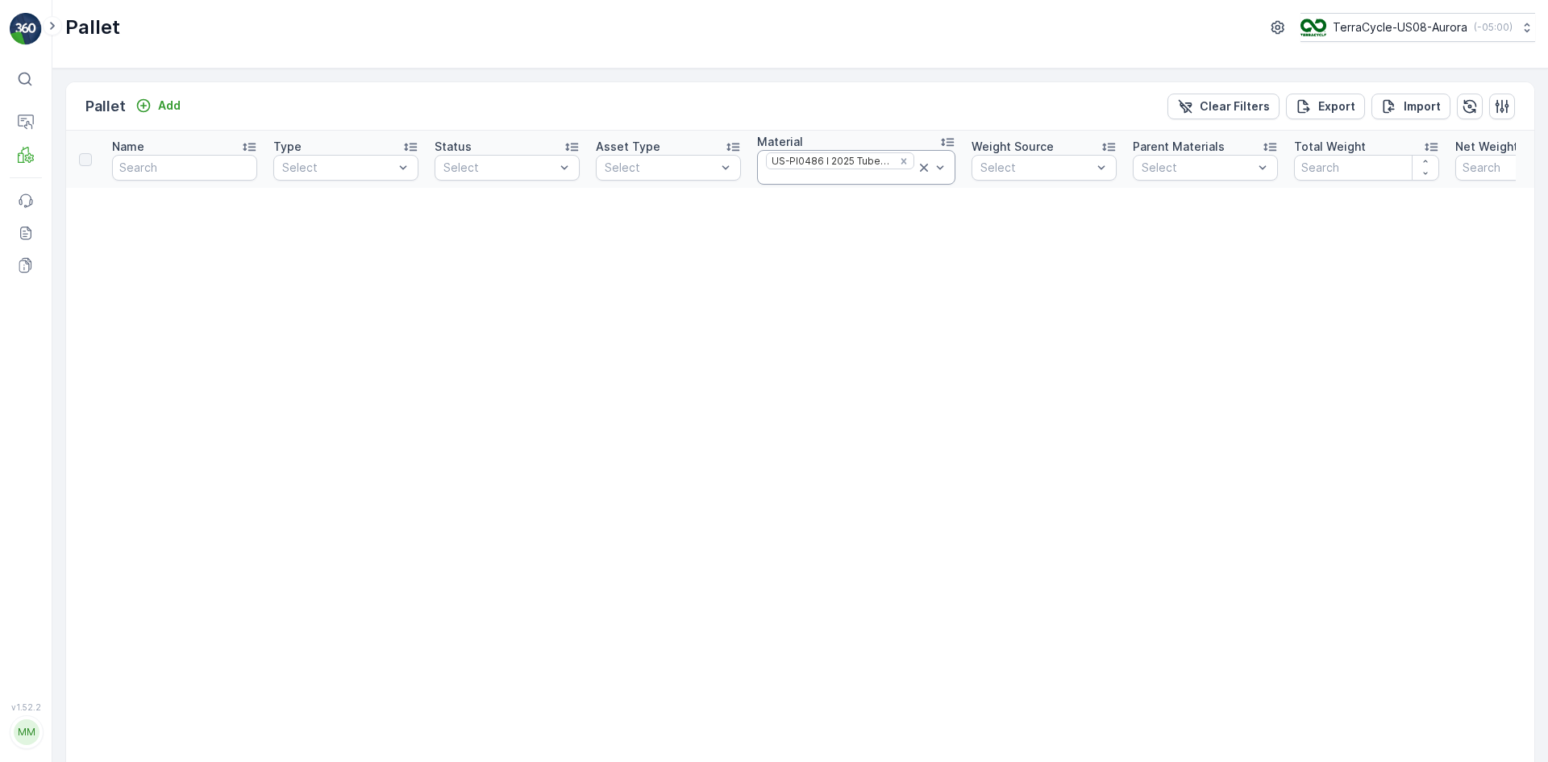
click at [916, 164] on icon at bounding box center [924, 168] width 16 height 16
